Goal: Navigation & Orientation: Find specific page/section

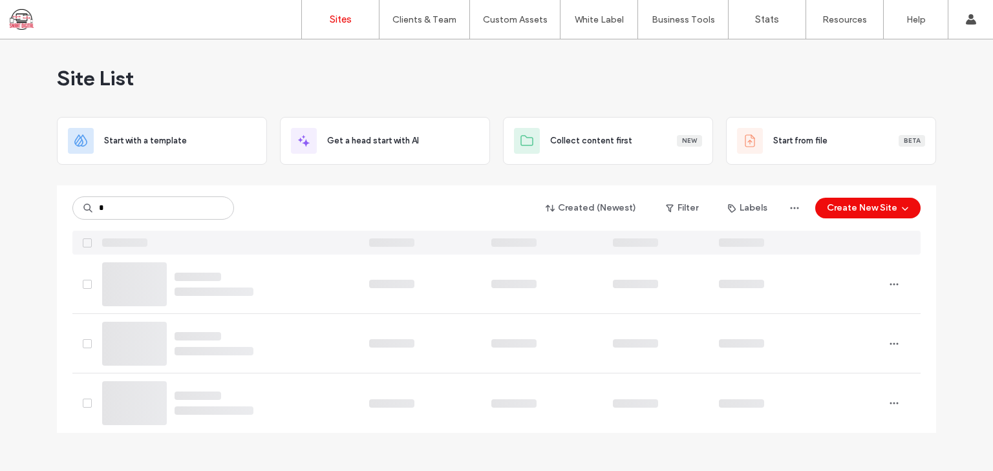
type input "*"
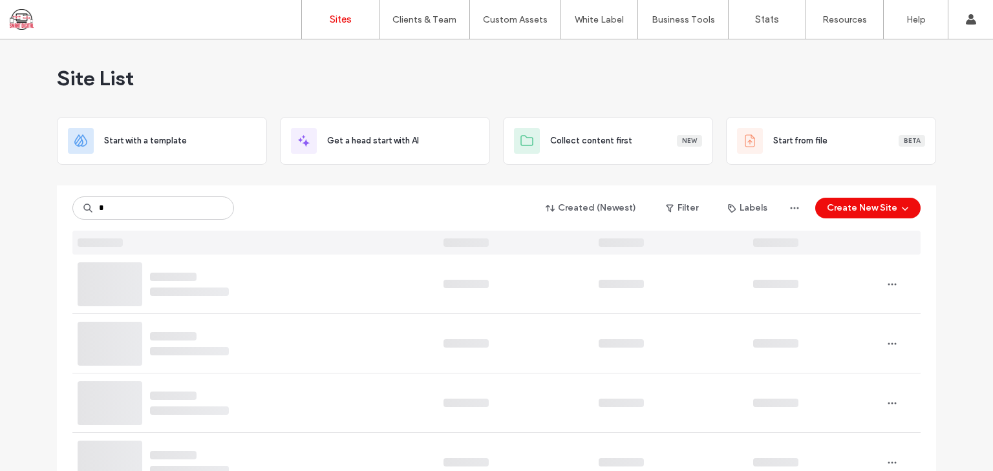
type input "*"
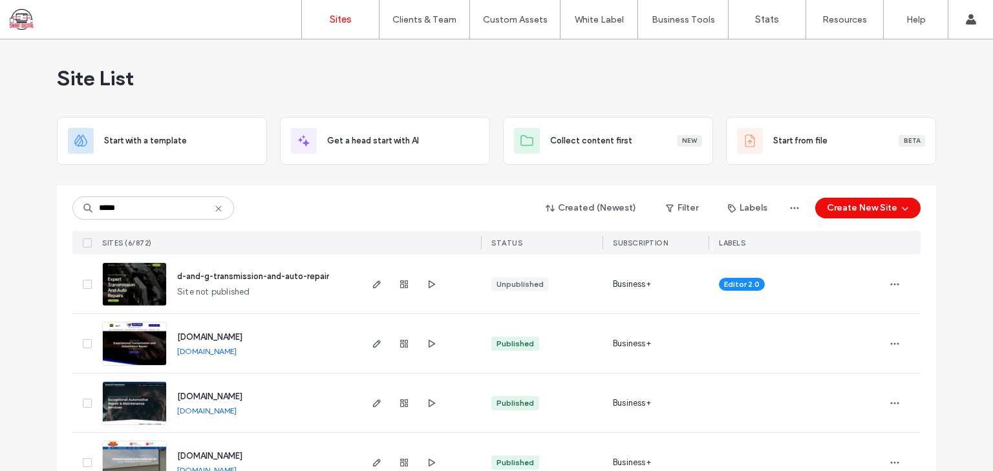
type input "*****"
click at [137, 283] on img at bounding box center [134, 307] width 63 height 88
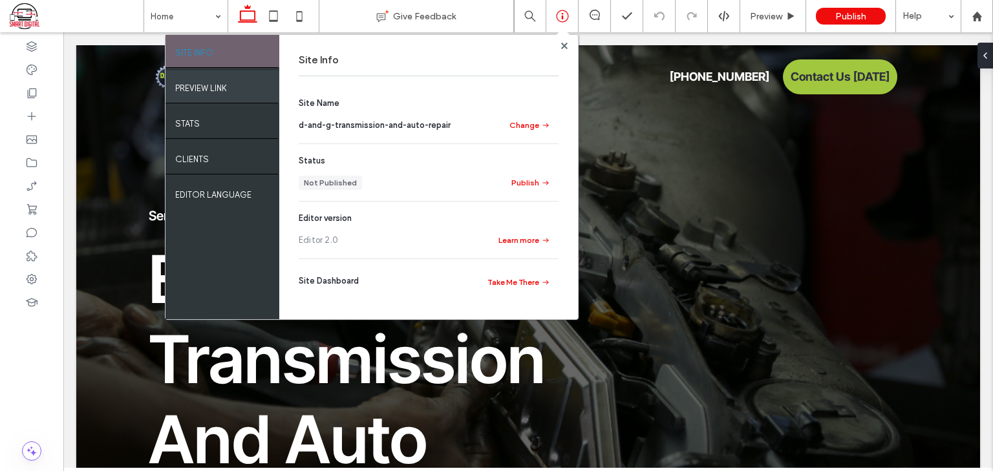
click at [204, 88] on label "PREVIEW LINK" at bounding box center [201, 85] width 52 height 16
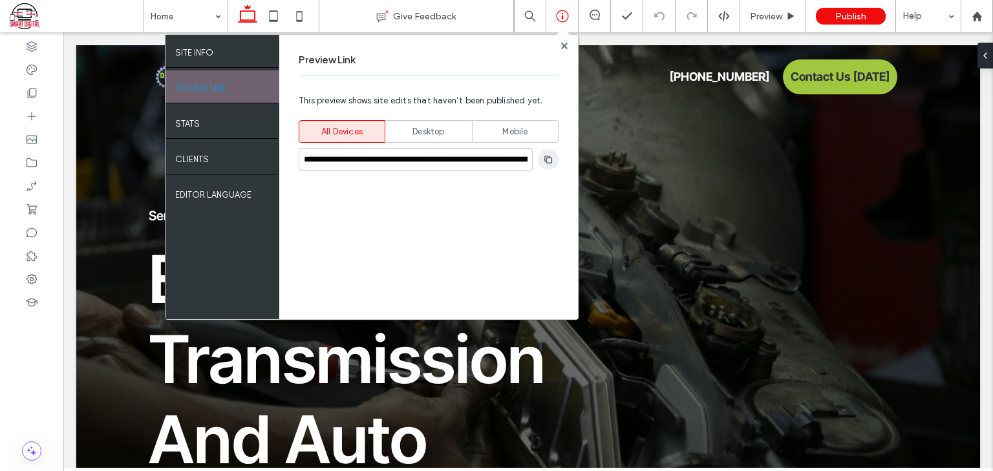
click at [546, 158] on use "button" at bounding box center [549, 159] width 8 height 8
click at [982, 17] on icon at bounding box center [977, 16] width 11 height 11
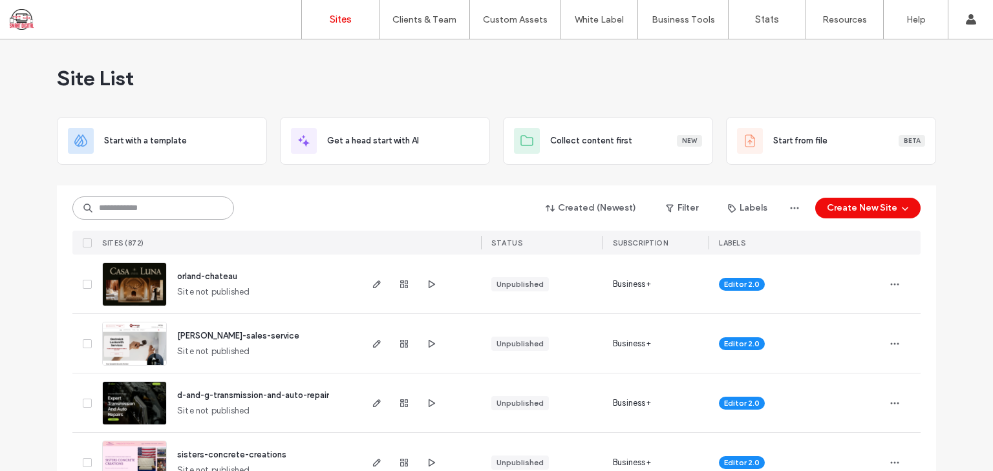
click at [146, 208] on input at bounding box center [153, 208] width 162 height 23
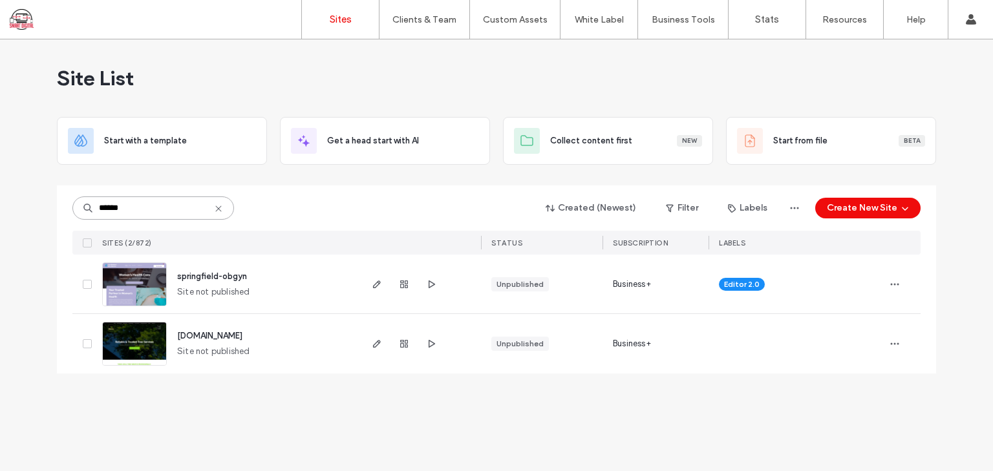
type input "******"
click at [142, 283] on img at bounding box center [134, 307] width 63 height 88
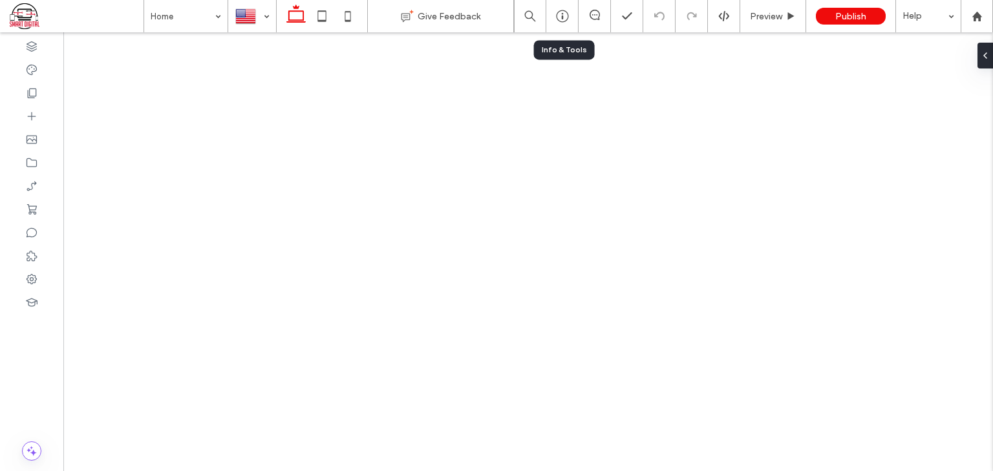
click at [561, 20] on icon at bounding box center [562, 16] width 13 height 13
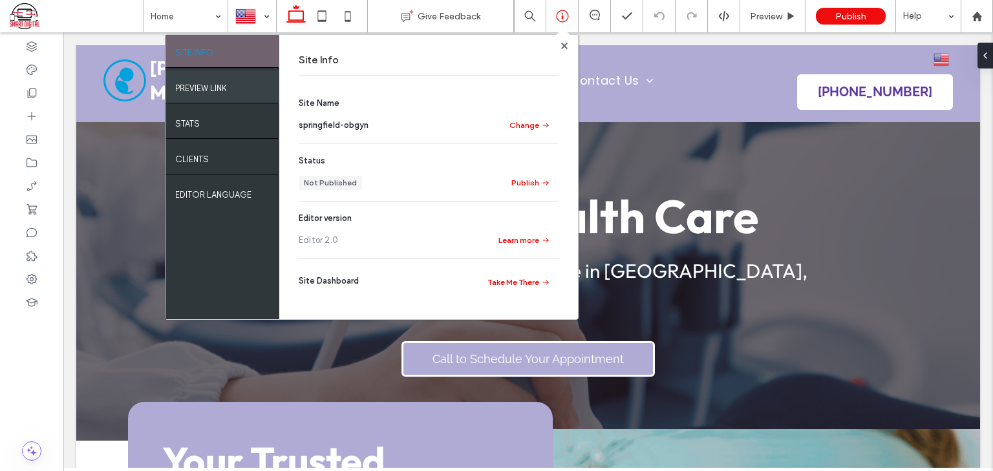
click at [227, 87] on label "PREVIEW LINK" at bounding box center [201, 85] width 52 height 16
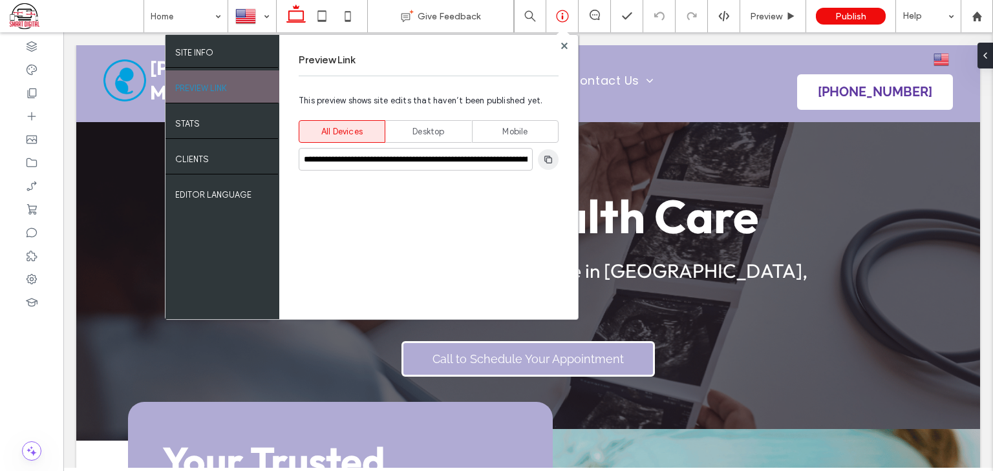
click at [546, 160] on icon "button" at bounding box center [548, 160] width 10 height 10
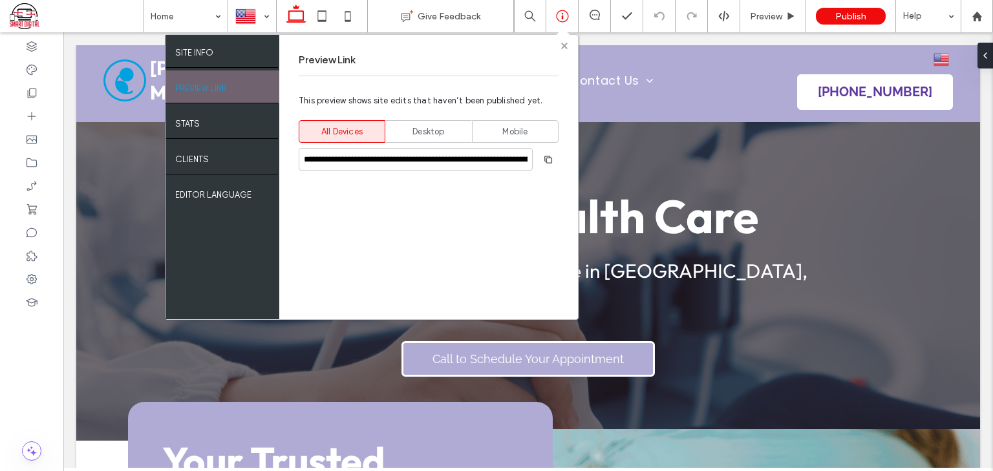
click at [563, 45] on icon at bounding box center [564, 46] width 6 height 6
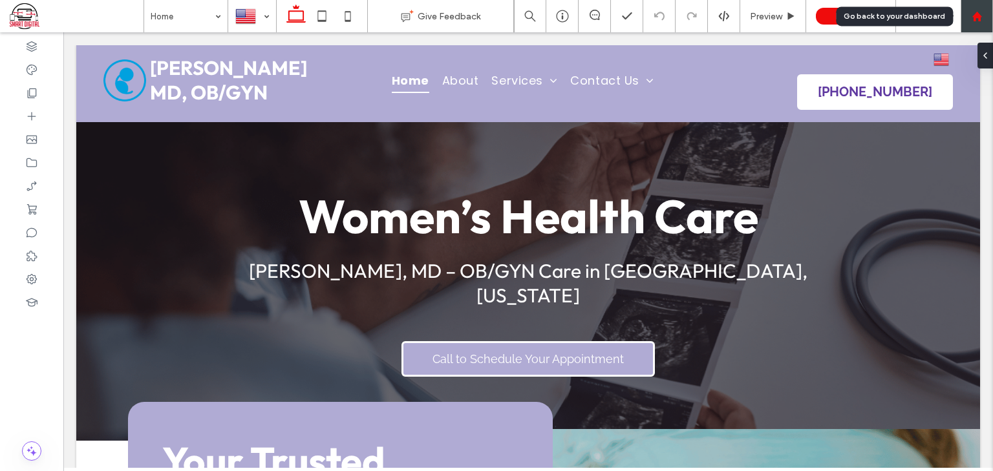
click at [975, 12] on icon at bounding box center [977, 16] width 11 height 11
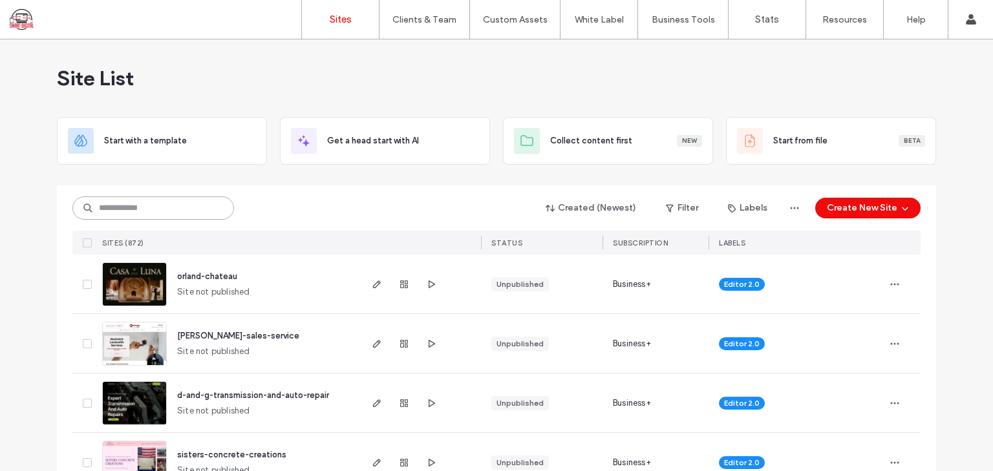
click at [165, 213] on input at bounding box center [153, 208] width 162 height 23
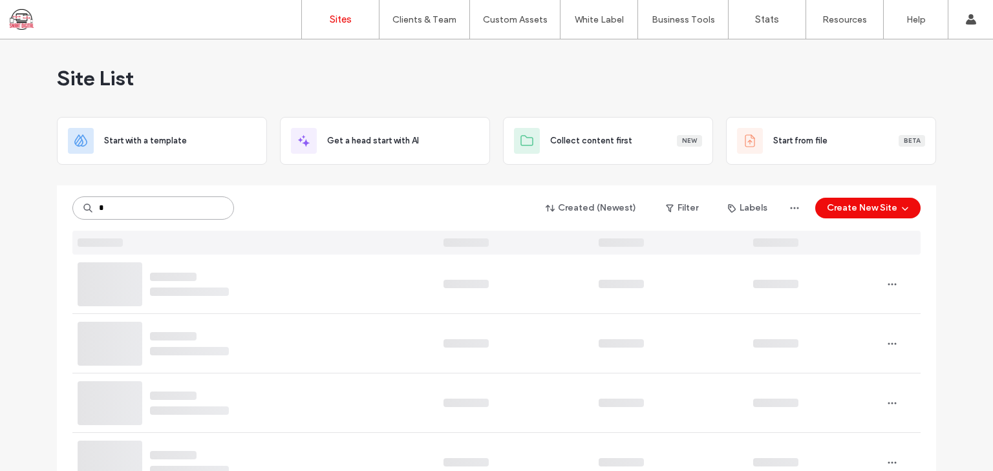
type input "*"
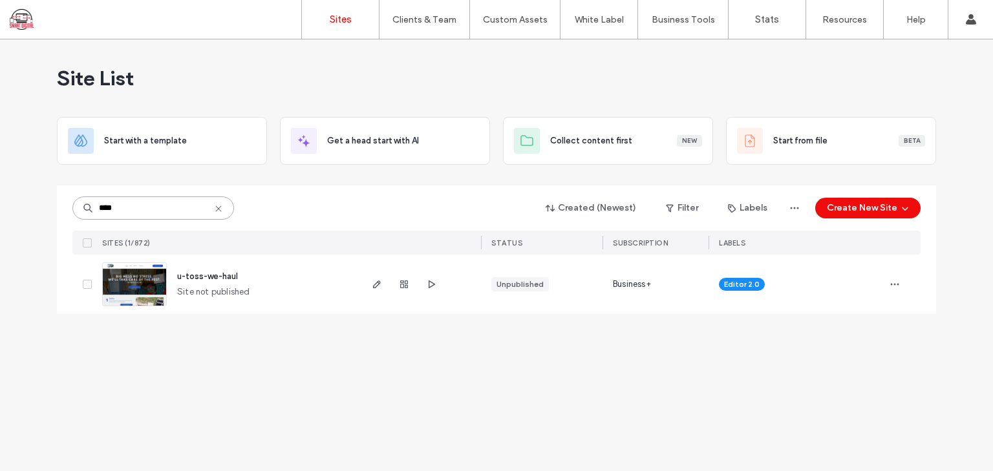
type input "****"
drag, startPoint x: 127, startPoint y: 207, endPoint x: 54, endPoint y: 213, distance: 73.3
click at [54, 213] on div "Site List Start with a template Get a head start with AI Collect content first …" at bounding box center [496, 255] width 993 height 432
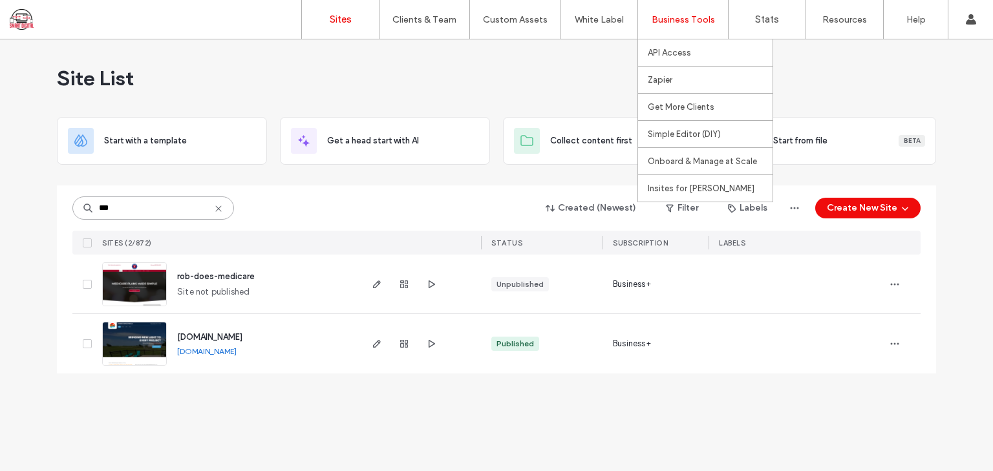
type input "***"
